Goal: Find specific page/section: Find specific page/section

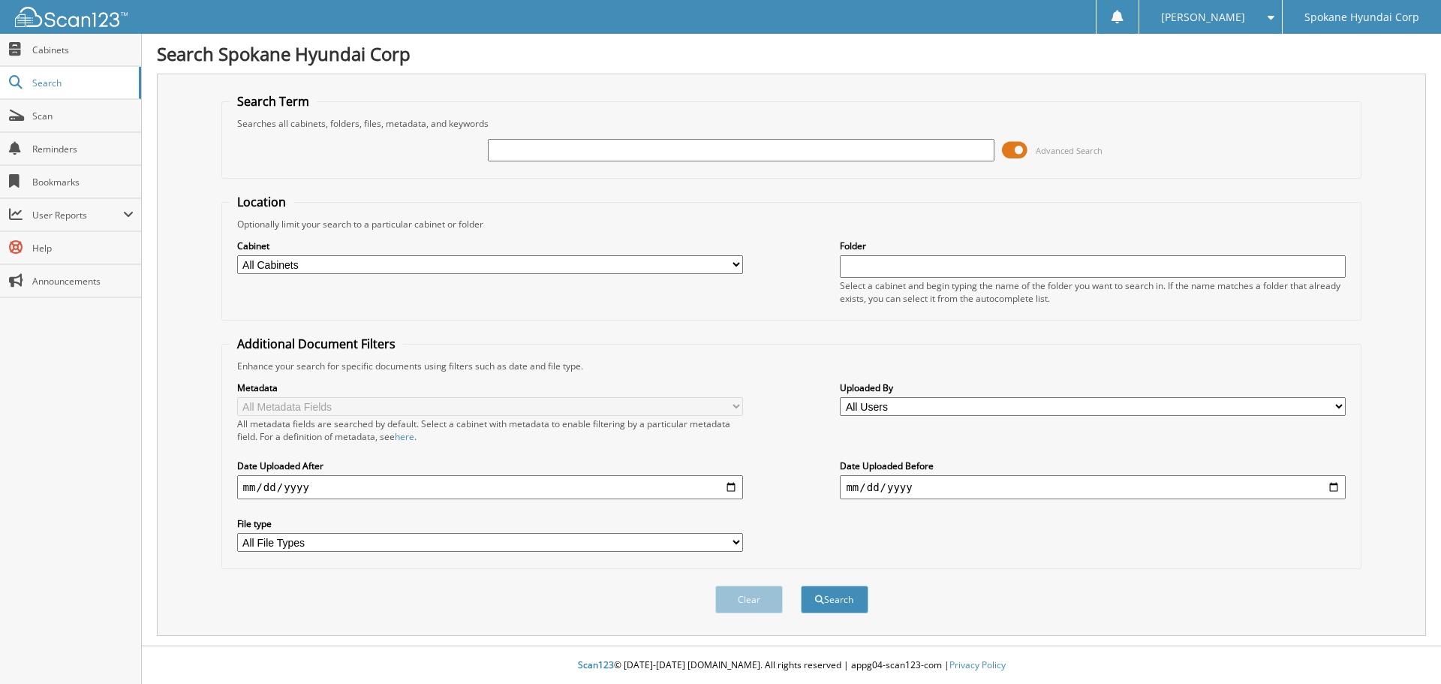
click at [576, 152] on input "text" at bounding box center [741, 150] width 506 height 23
type input "34503"
click at [801, 585] on button "Search" at bounding box center [835, 599] width 68 height 28
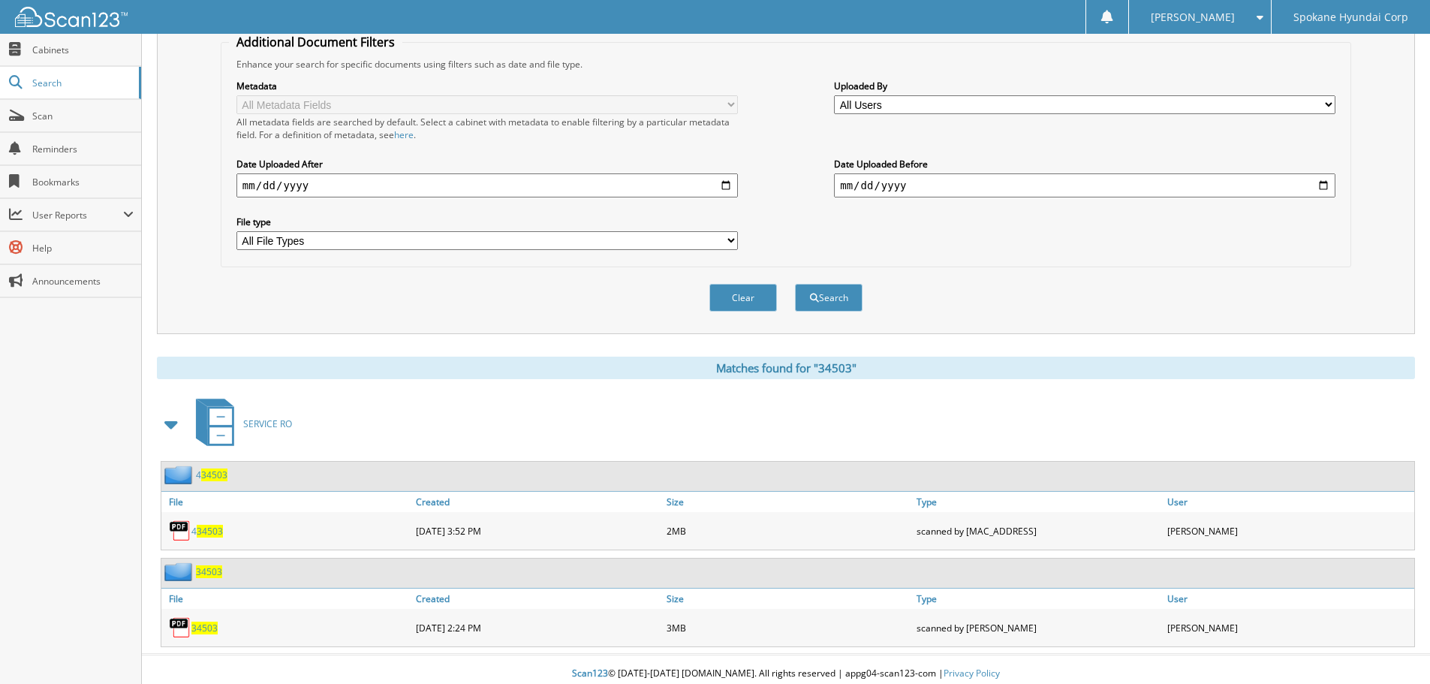
scroll to position [311, 0]
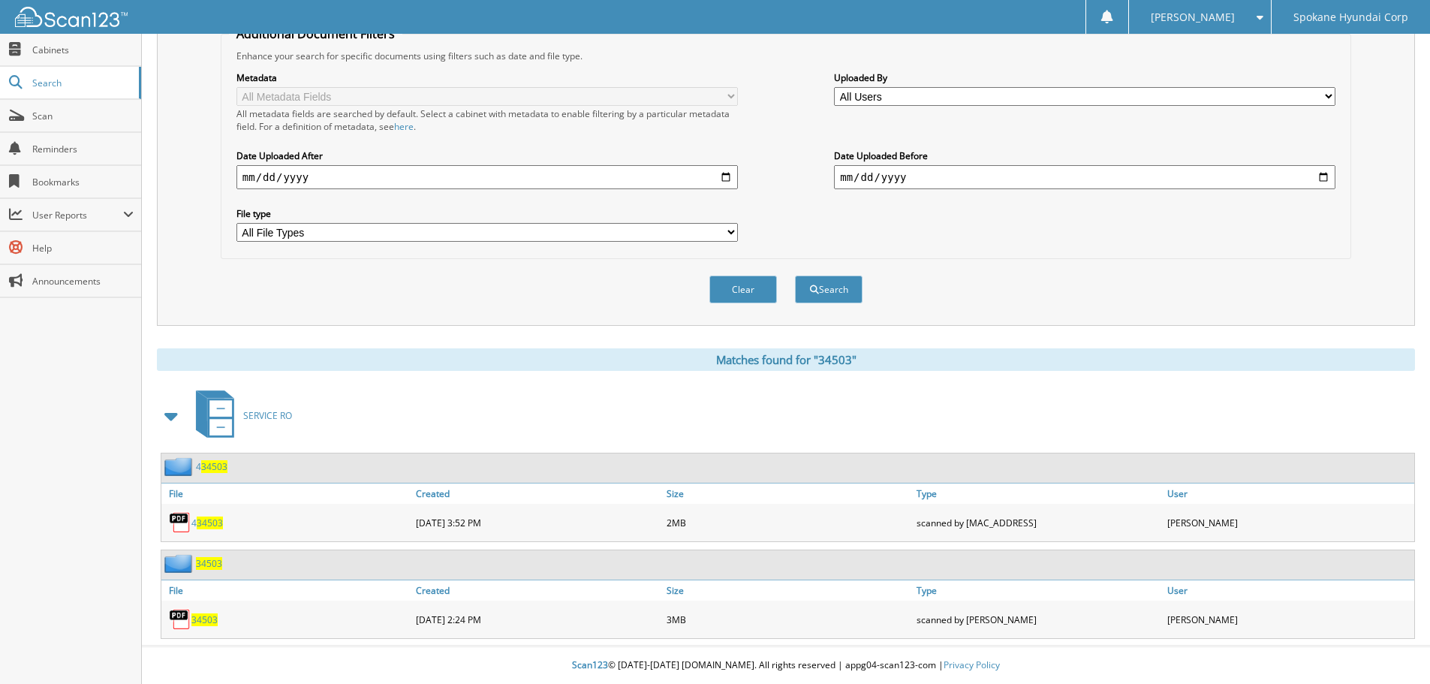
click at [216, 563] on span "34503" at bounding box center [209, 563] width 26 height 13
